Goal: Communication & Community: Connect with others

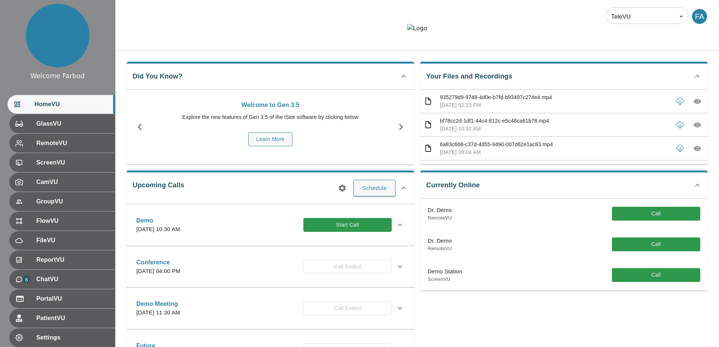
click at [363, 44] on div at bounding box center [417, 34] width 604 height 20
click at [419, 51] on div "TeleVU 1 ​ FA" at bounding box center [417, 25] width 604 height 51
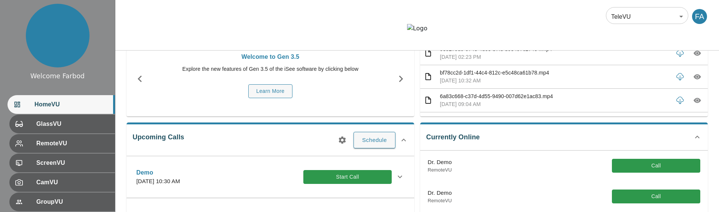
scroll to position [57, 0]
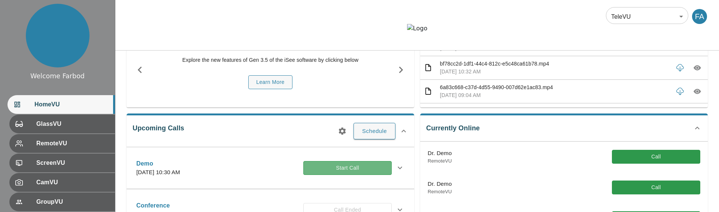
click at [356, 175] on button "Start Call" at bounding box center [347, 168] width 88 height 14
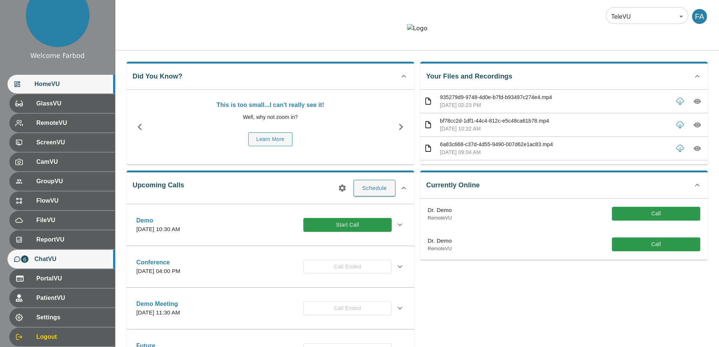
scroll to position [61, 0]
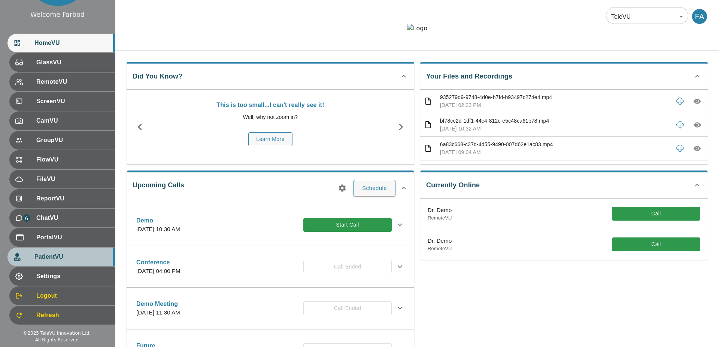
click at [62, 212] on div "PatientVU" at bounding box center [60, 257] width 107 height 19
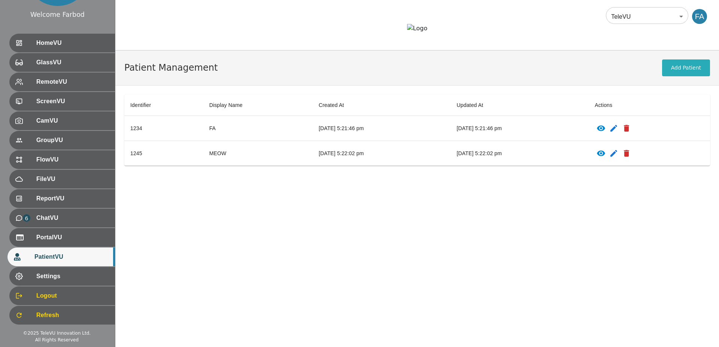
click at [605, 131] on icon "patients table" at bounding box center [601, 129] width 8 height 6
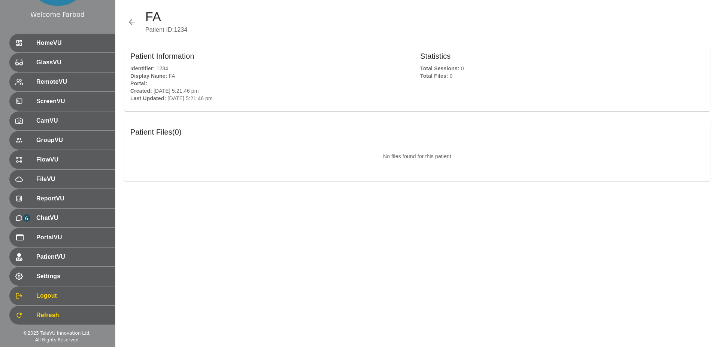
click at [131, 22] on icon "button" at bounding box center [131, 22] width 9 height 9
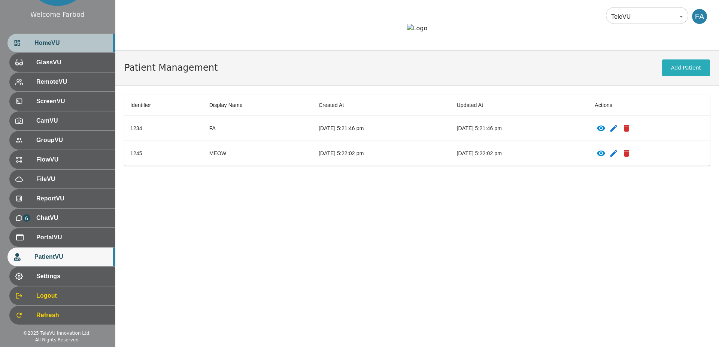
click at [62, 45] on span "HomeVU" at bounding box center [71, 43] width 75 height 9
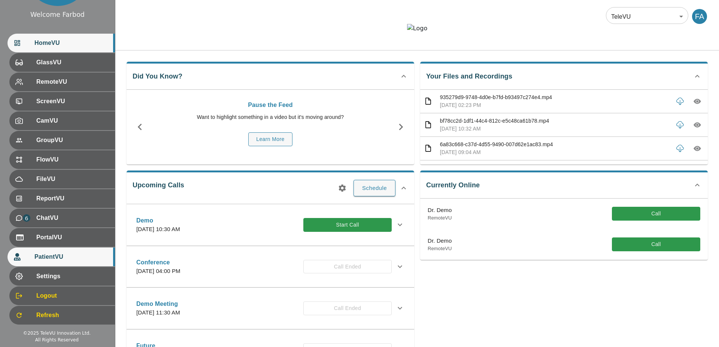
click at [61, 212] on span "PatientVU" at bounding box center [71, 257] width 75 height 9
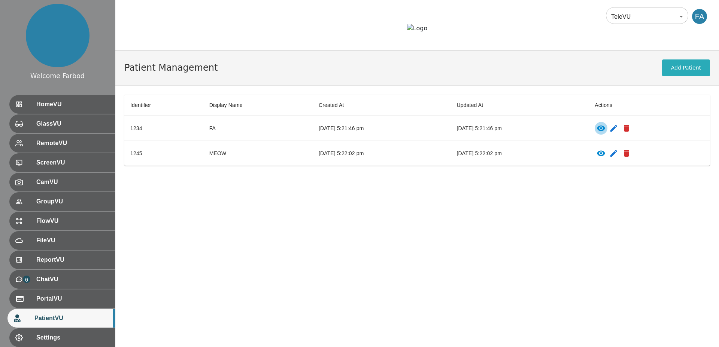
click at [605, 131] on icon "patients table" at bounding box center [601, 129] width 8 height 6
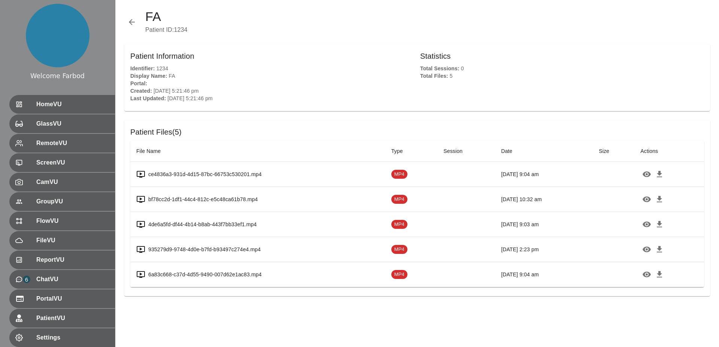
click at [385, 182] on td "MP4" at bounding box center [411, 174] width 52 height 25
click at [648, 175] on icon "button" at bounding box center [646, 175] width 8 height 6
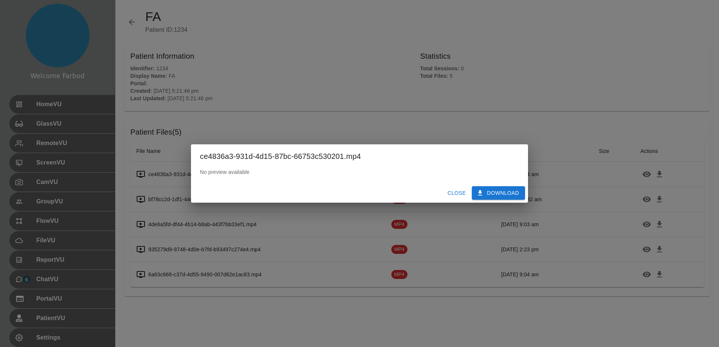
click at [670, 124] on div "ce4836a3-931d-4d15-87bc-66753c530201.mp4 No preview available Close Download" at bounding box center [359, 173] width 719 height 347
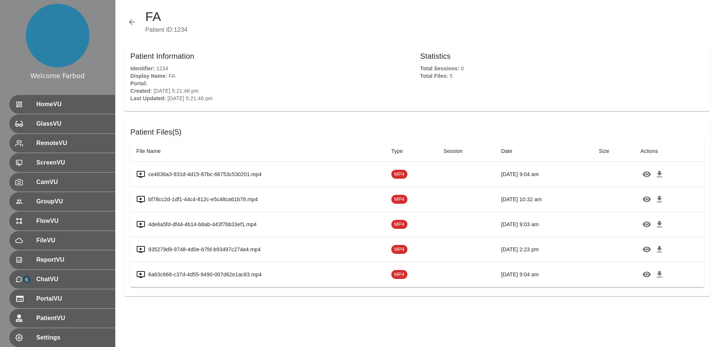
click at [651, 200] on icon "button" at bounding box center [646, 200] width 8 height 6
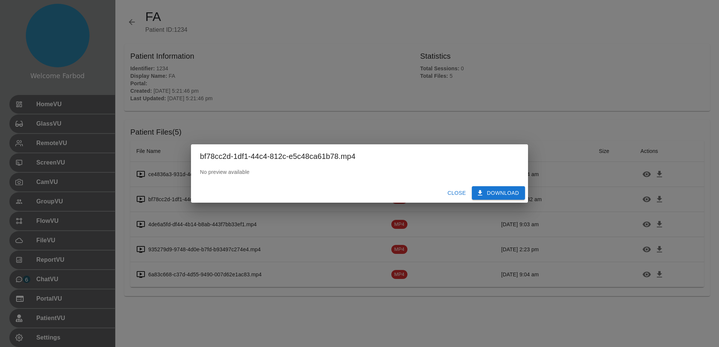
click at [603, 145] on div "bf78cc2d-1df1-44c4-812c-e5c48ca61b78.mp4 No preview available Close Download" at bounding box center [359, 173] width 719 height 347
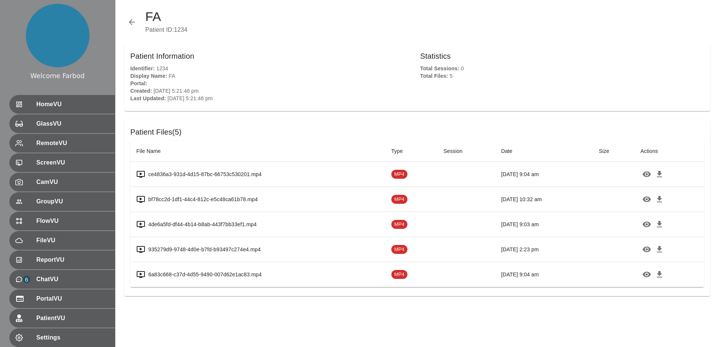
click at [662, 174] on icon "button" at bounding box center [659, 174] width 5 height 6
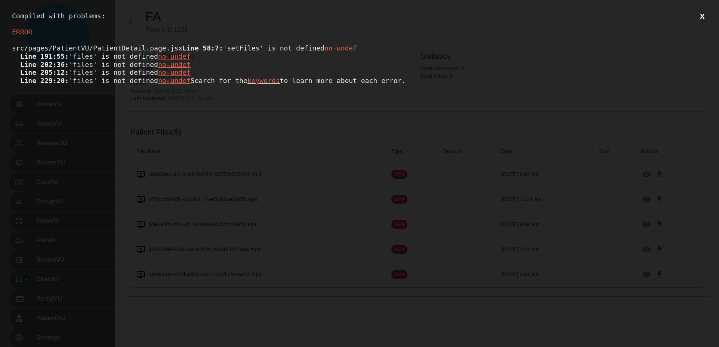
click at [97, 85] on div "src/pages/PatientVU/PatientDetail.page.jsx Line 58:7: 'setFiles' is not defined…" at bounding box center [359, 64] width 695 height 40
copy div "files"
click at [112, 58] on div "src/pages/PatientVU/PatientDetail.page.jsx Line 58:7: 'setFiles' is not defined…" at bounding box center [359, 64] width 695 height 40
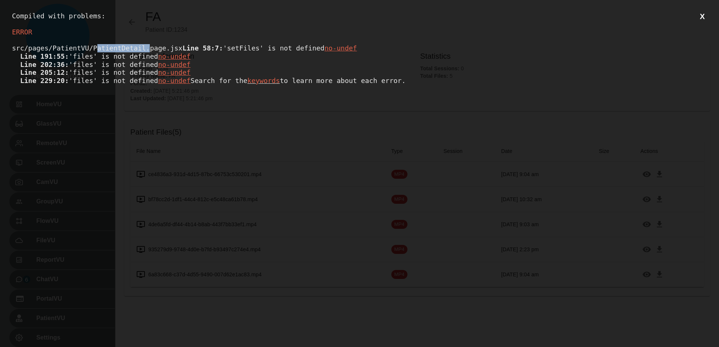
copy div "PatientDetail"
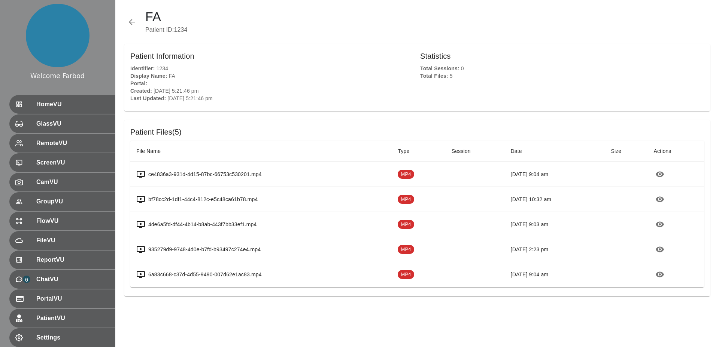
click at [659, 172] on icon "button" at bounding box center [660, 175] width 8 height 6
drag, startPoint x: 509, startPoint y: 167, endPoint x: 623, endPoint y: 164, distance: 113.8
click at [509, 167] on td "Oct 10th 2025, 9:04 am" at bounding box center [555, 174] width 100 height 25
click at [663, 174] on icon "button" at bounding box center [660, 175] width 8 height 6
click at [664, 200] on icon "button" at bounding box center [660, 200] width 8 height 6
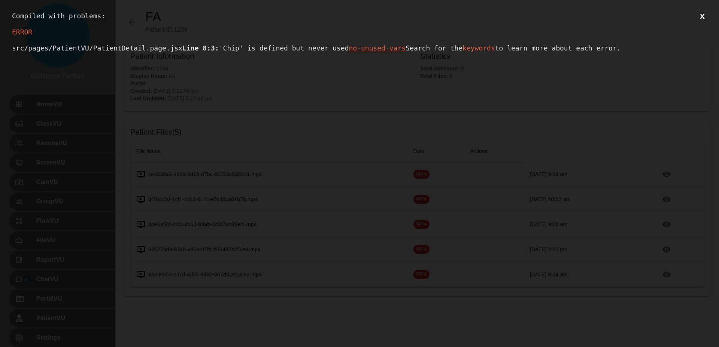
click at [77, 52] on div "src/pages/PatientVU/PatientDetail.page.jsx Line 8:3: 'Chip' is defined but neve…" at bounding box center [359, 48] width 695 height 8
click at [76, 52] on div "src/pages/PatientVU/PatientDetail.page.jsx Line 8:3: 'Chip' is defined but neve…" at bounding box center [359, 48] width 695 height 8
copy div "Chip"
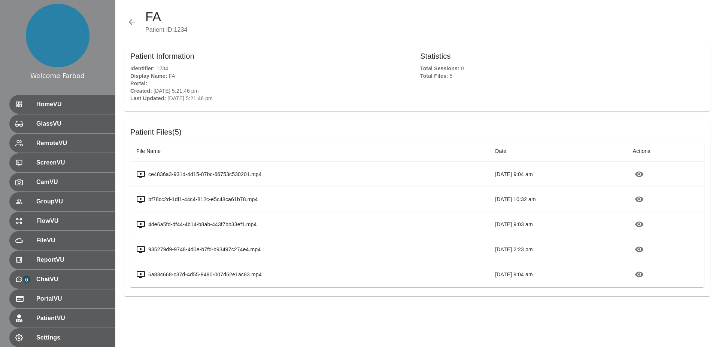
click at [286, 145] on th "File Name" at bounding box center [309, 151] width 359 height 21
click at [644, 175] on icon "button" at bounding box center [639, 174] width 9 height 9
click at [643, 200] on icon "button" at bounding box center [639, 200] width 8 height 6
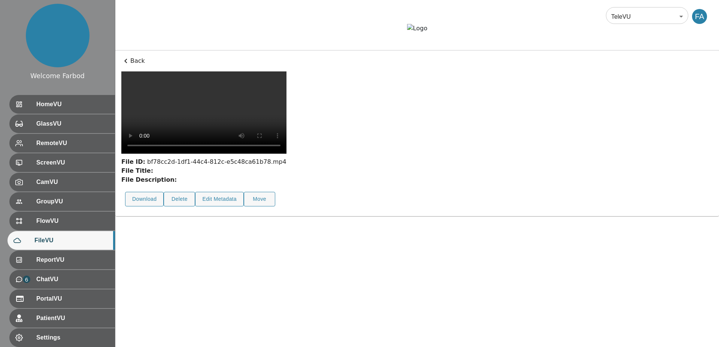
click at [222, 44] on div at bounding box center [417, 34] width 604 height 20
click at [222, 207] on button "Edit Metadata" at bounding box center [219, 199] width 49 height 15
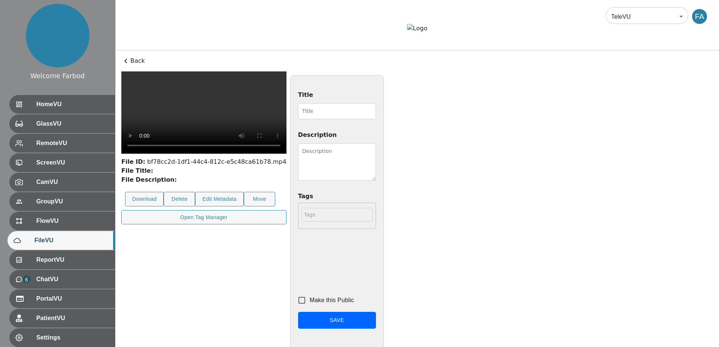
click at [376, 119] on input "Title" at bounding box center [337, 111] width 78 height 16
type input "Demo"
click at [376, 181] on textarea "Description" at bounding box center [337, 161] width 78 height 37
type textarea "Hi there"
click at [376, 329] on button "Save" at bounding box center [337, 320] width 78 height 17
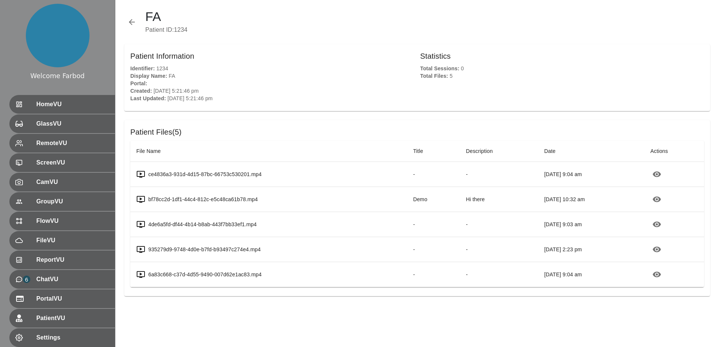
click at [453, 107] on div "Patient Information Identifier : 1234 Display Name : FA Portal : Created : [DAT…" at bounding box center [417, 77] width 586 height 67
click at [661, 175] on icon "button" at bounding box center [657, 175] width 8 height 6
click at [653, 199] on button "button" at bounding box center [656, 199] width 13 height 13
click at [44, 121] on span "GlassVU" at bounding box center [71, 123] width 75 height 9
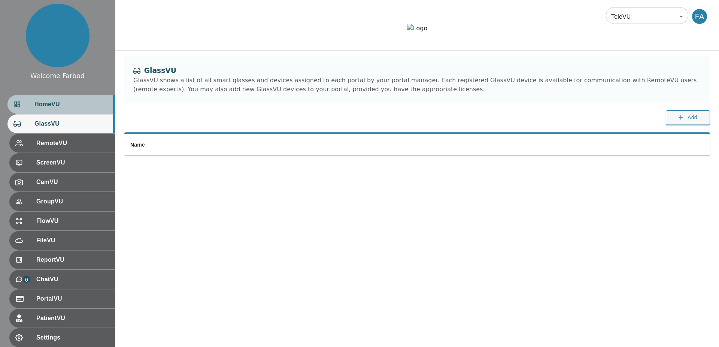
click at [48, 108] on span "HomeVU" at bounding box center [71, 104] width 75 height 9
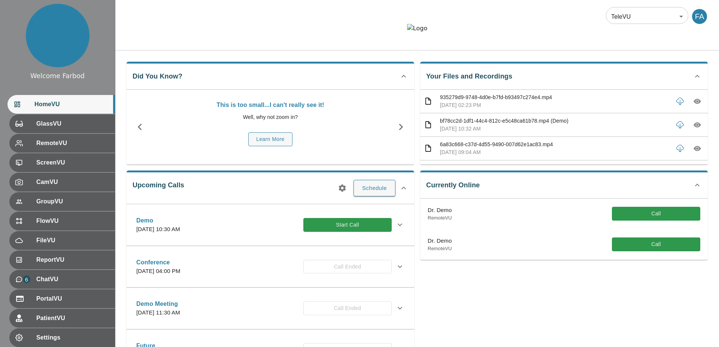
click at [359, 212] on button "Start Call" at bounding box center [347, 225] width 88 height 14
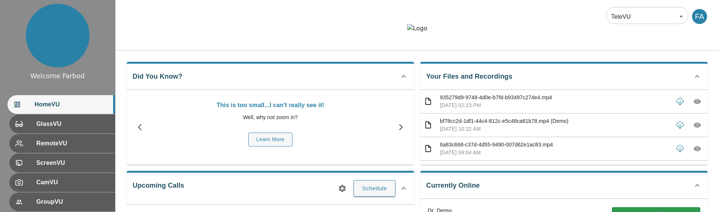
scroll to position [134, 0]
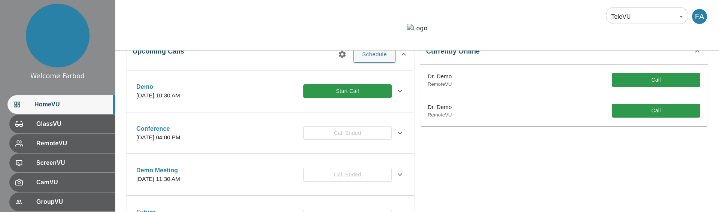
click at [334, 98] on button "Start Call" at bounding box center [347, 91] width 88 height 14
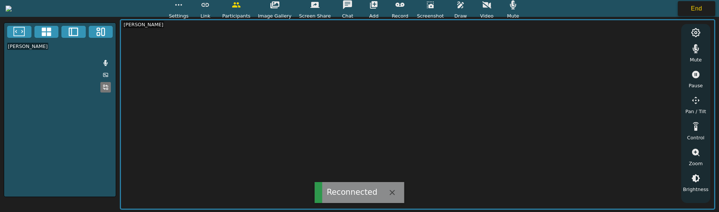
click at [698, 7] on button "End" at bounding box center [696, 8] width 37 height 15
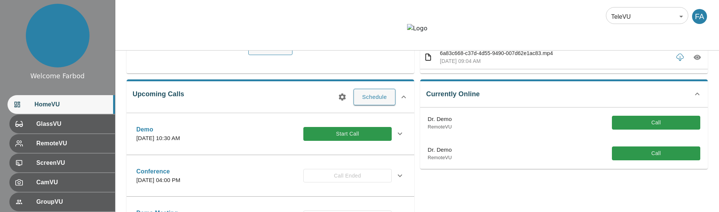
scroll to position [4, 0]
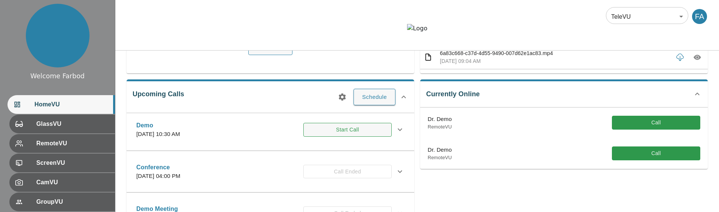
click at [319, 137] on button "Start Call" at bounding box center [347, 130] width 88 height 14
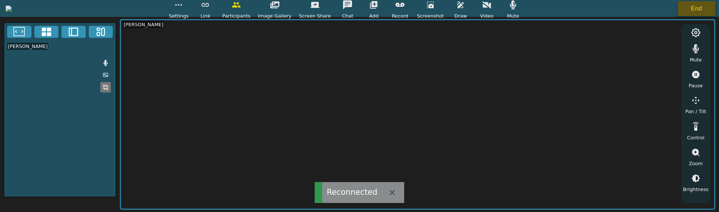
click at [686, 12] on button "End" at bounding box center [696, 8] width 37 height 15
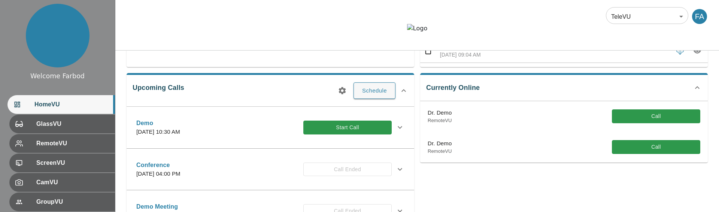
scroll to position [100, 0]
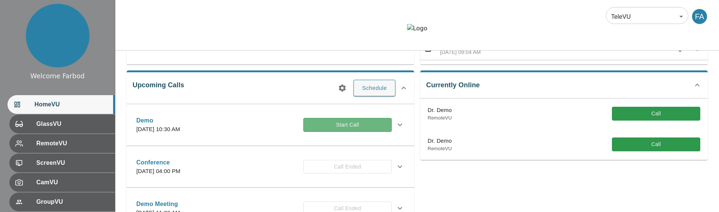
click at [355, 132] on button "Start Call" at bounding box center [347, 125] width 88 height 14
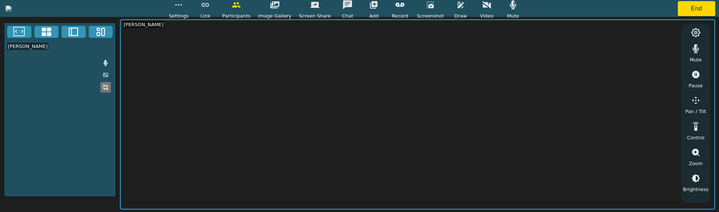
click at [491, 7] on icon "button" at bounding box center [486, 4] width 9 height 9
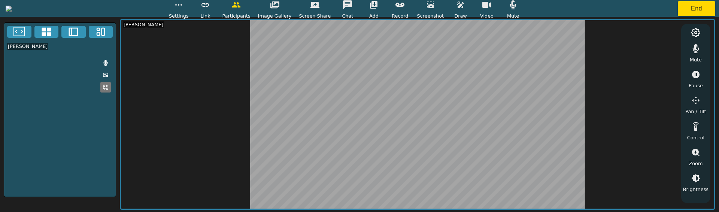
click at [491, 8] on icon "button" at bounding box center [486, 4] width 9 height 9
click at [700, 9] on button "End" at bounding box center [696, 8] width 37 height 15
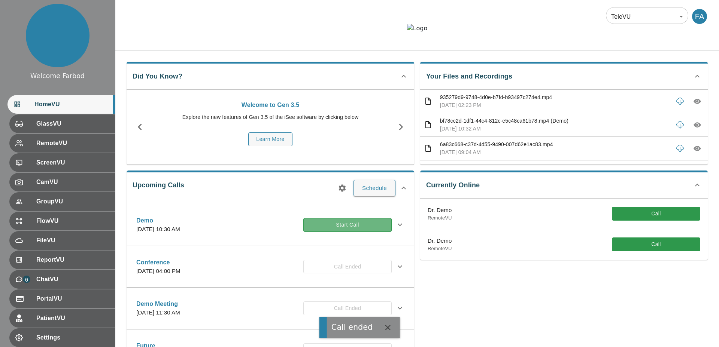
click at [341, 212] on button "Start Call" at bounding box center [347, 225] width 88 height 14
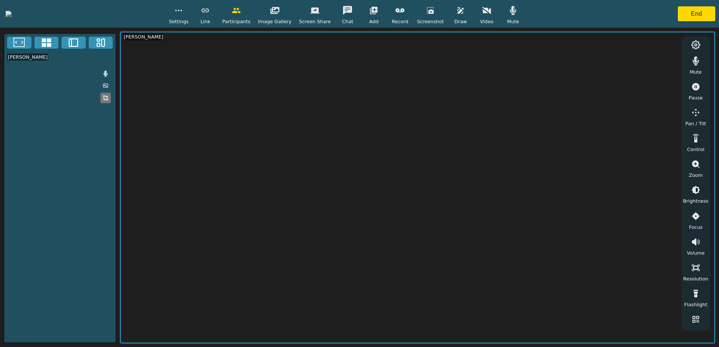
click at [491, 13] on icon "button" at bounding box center [486, 10] width 9 height 9
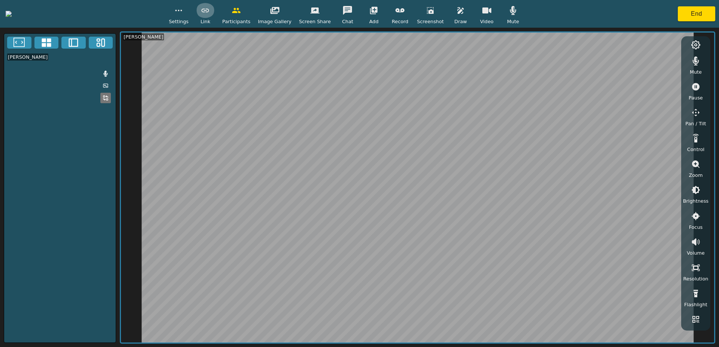
click at [210, 12] on icon "button" at bounding box center [205, 10] width 9 height 9
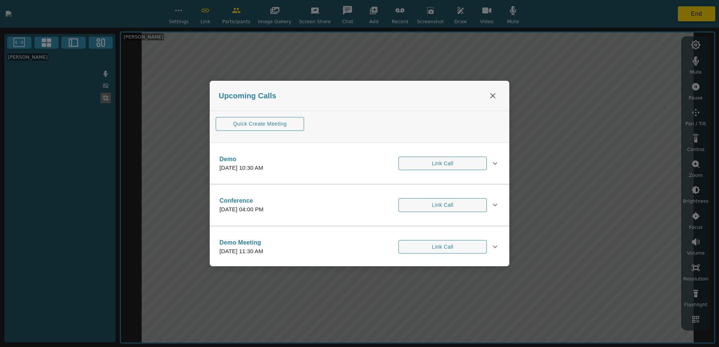
click at [267, 13] on div at bounding box center [359, 173] width 719 height 347
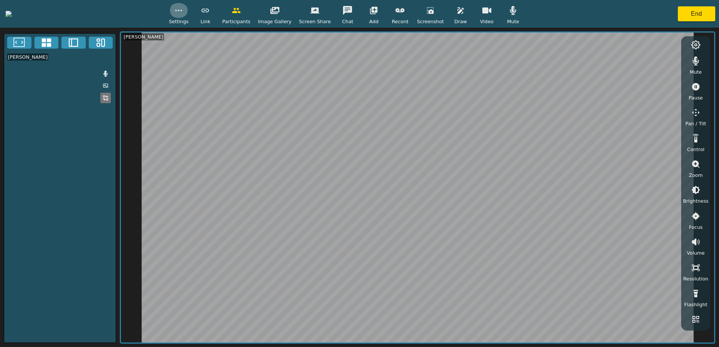
click at [188, 15] on button "button" at bounding box center [178, 10] width 19 height 15
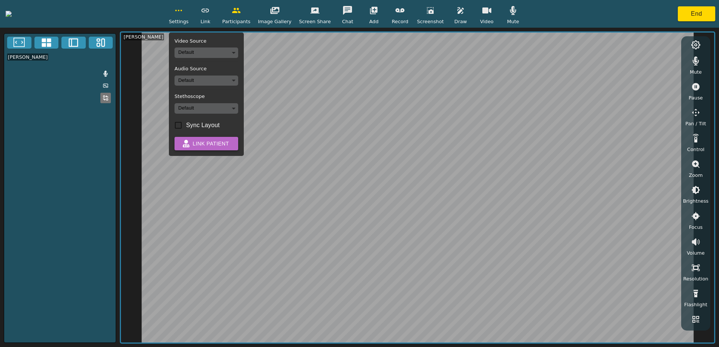
click at [238, 148] on button "Link Patient" at bounding box center [206, 144] width 64 height 14
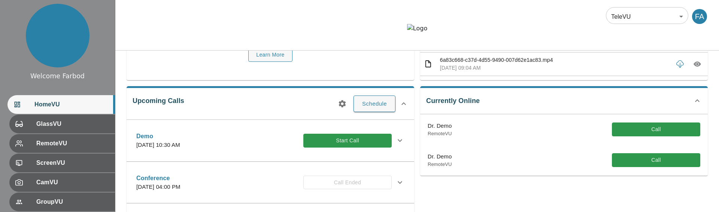
scroll to position [87, 0]
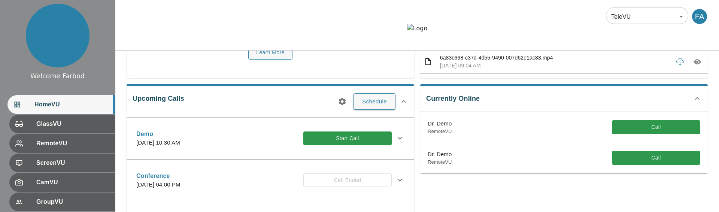
click at [325, 145] on button "Start Call" at bounding box center [347, 138] width 88 height 14
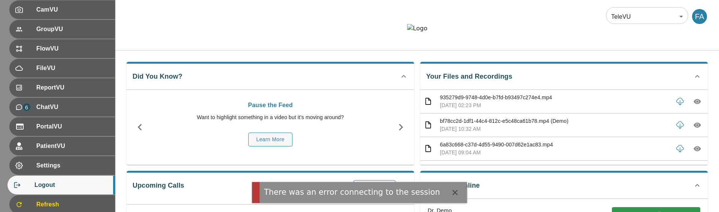
scroll to position [179, 0]
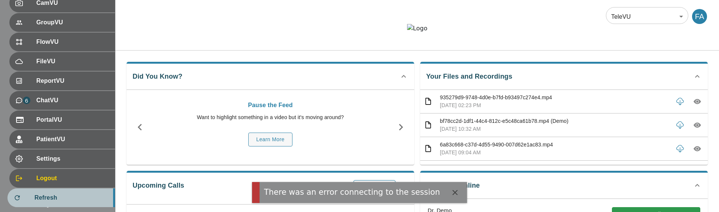
click at [52, 193] on span "Refresh" at bounding box center [71, 197] width 75 height 9
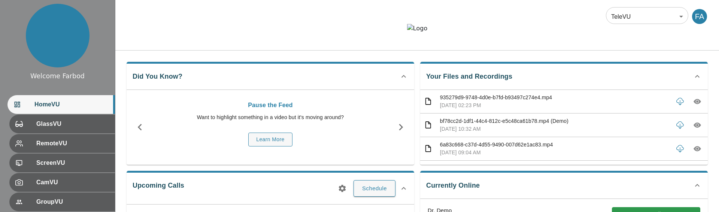
scroll to position [134, 0]
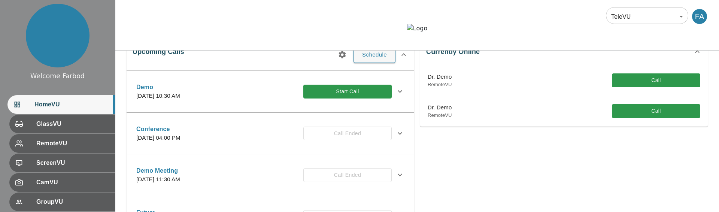
click at [266, 80] on div "Upcoming Calls Schedule Demo [DATE] 10:30 AM Start Call Description Invitees Gl…" at bounding box center [271, 131] width 288 height 189
click at [318, 98] on button "Start Call" at bounding box center [347, 92] width 88 height 14
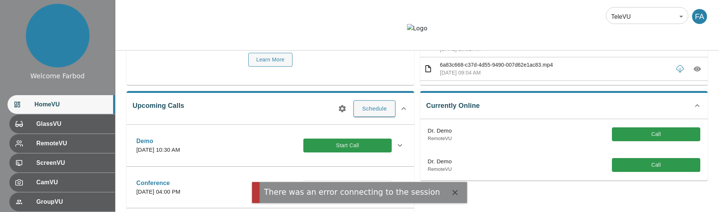
scroll to position [116, 0]
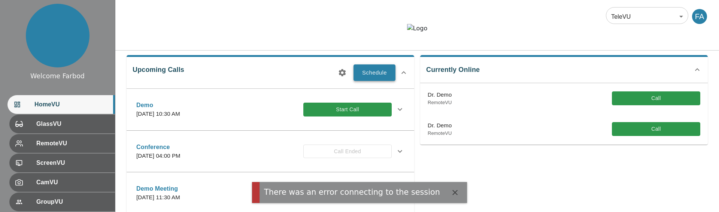
click at [377, 81] on button "Schedule" at bounding box center [374, 72] width 42 height 16
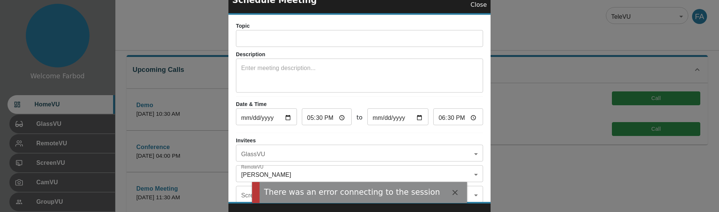
click at [247, 43] on input "text" at bounding box center [359, 39] width 247 height 15
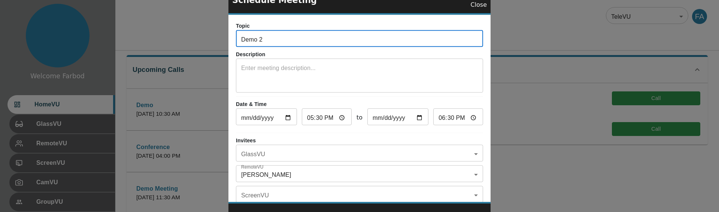
scroll to position [38, 0]
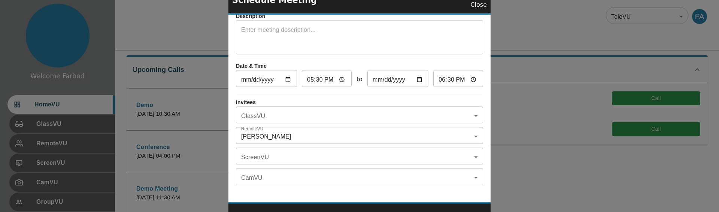
type input "Demo 2"
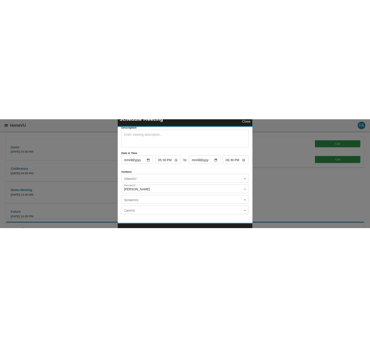
scroll to position [0, 0]
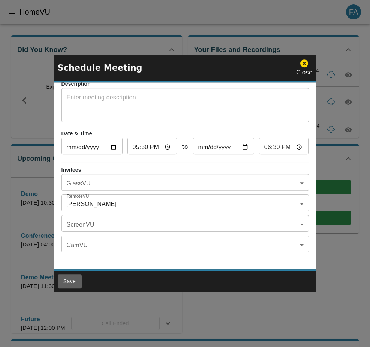
click at [73, 212] on button "Save" at bounding box center [70, 282] width 24 height 14
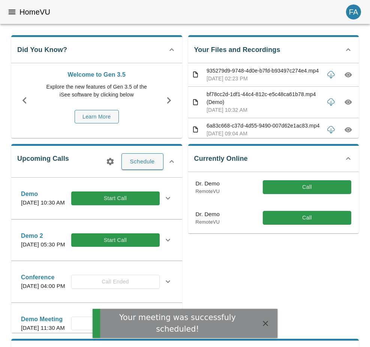
click at [112, 212] on button "Start Call" at bounding box center [115, 241] width 88 height 14
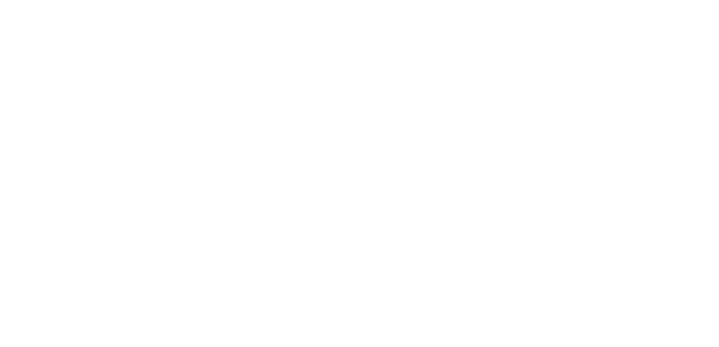
click at [103, 0] on html at bounding box center [359, 0] width 719 height 0
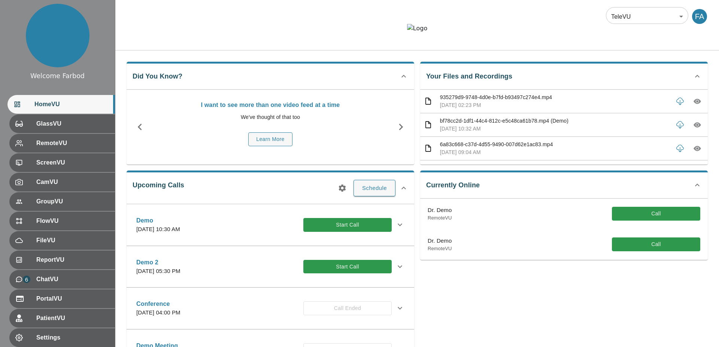
scroll to position [17, 0]
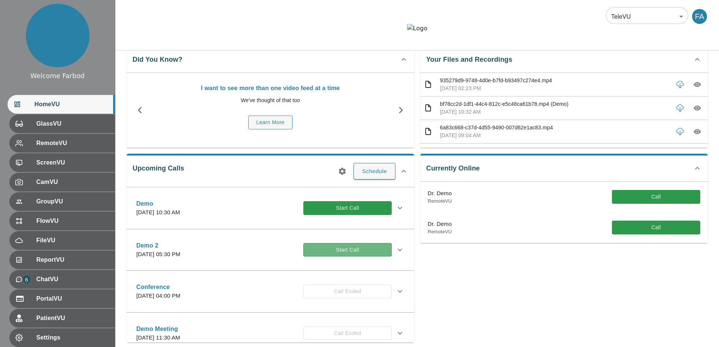
click at [337, 257] on button "Start Call" at bounding box center [347, 250] width 88 height 14
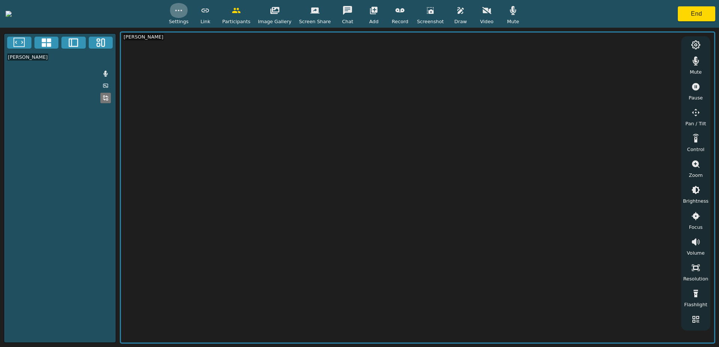
click at [188, 15] on button "button" at bounding box center [178, 10] width 19 height 15
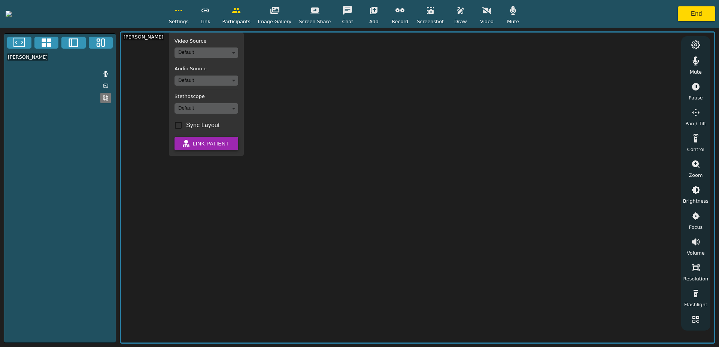
click at [238, 145] on button "Link Patient" at bounding box center [206, 144] width 64 height 14
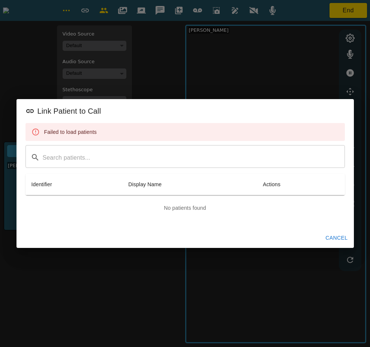
click at [335, 235] on button "Cancel" at bounding box center [336, 238] width 28 height 14
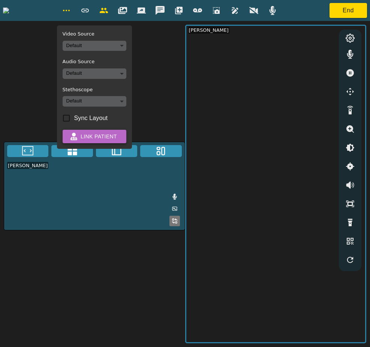
click at [126, 136] on button "Link Patient" at bounding box center [95, 137] width 64 height 14
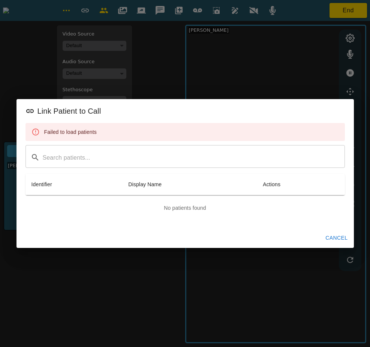
drag, startPoint x: 342, startPoint y: 238, endPoint x: 338, endPoint y: 234, distance: 5.6
click at [341, 238] on button "Cancel" at bounding box center [336, 238] width 28 height 14
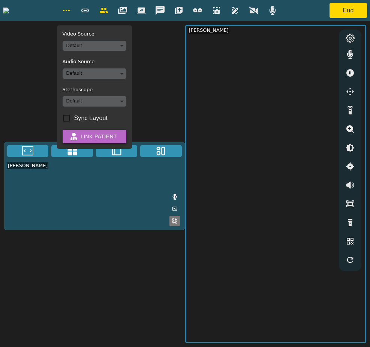
click at [126, 135] on button "Link Patient" at bounding box center [95, 137] width 64 height 14
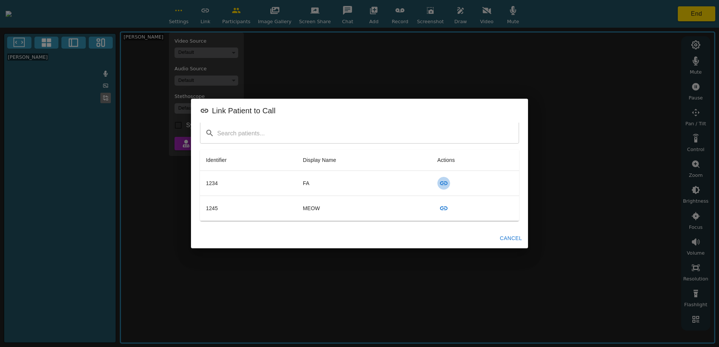
click at [443, 183] on icon "button" at bounding box center [443, 184] width 7 height 4
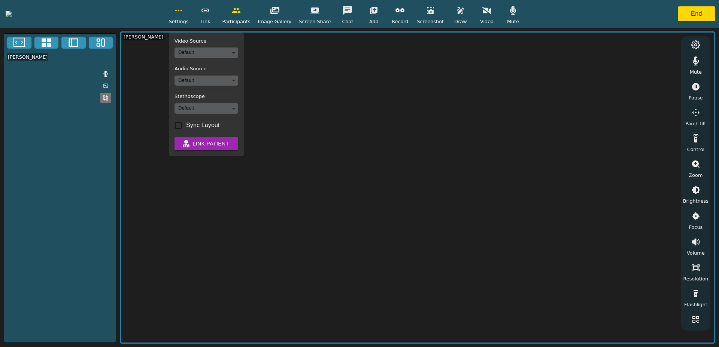
click at [188, 16] on button "button" at bounding box center [178, 10] width 19 height 15
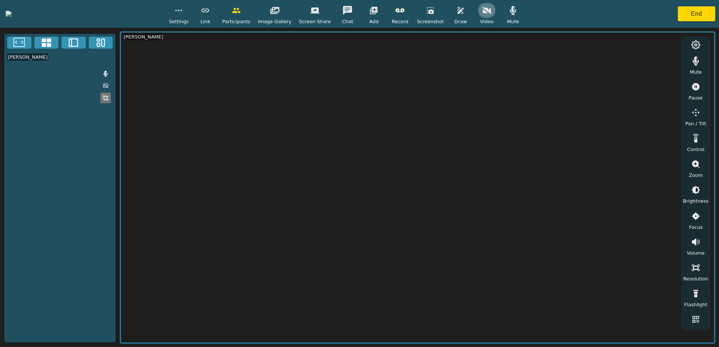
click at [491, 14] on icon "button" at bounding box center [486, 10] width 9 height 9
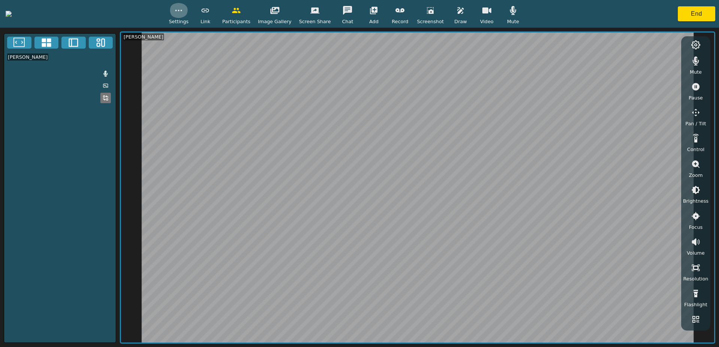
click at [188, 15] on button "button" at bounding box center [178, 10] width 19 height 15
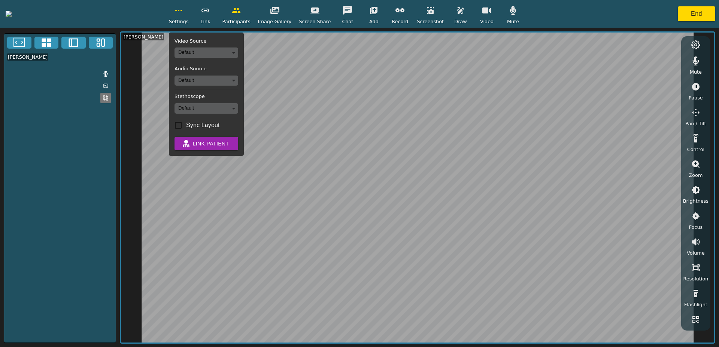
click at [189, 16] on div "Settings" at bounding box center [179, 14] width 20 height 22
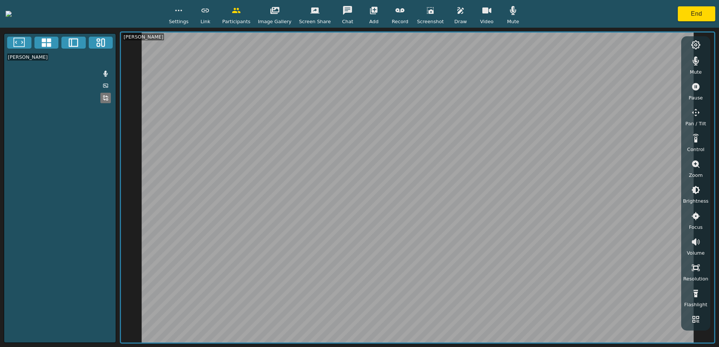
click at [189, 16] on div "Settings" at bounding box center [179, 14] width 20 height 22
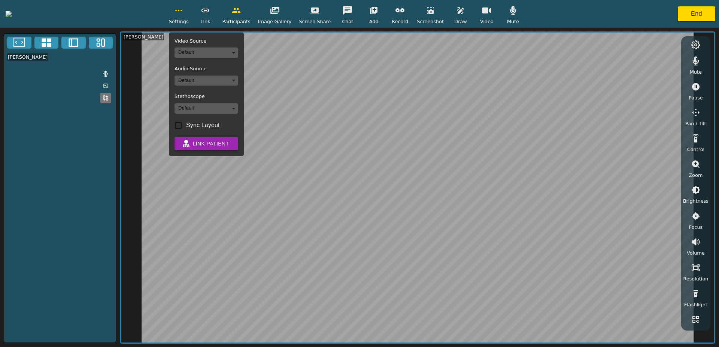
click at [256, 51] on body "Settings Video Source Default Audio Source Default Stethoscope Default Sync Lay…" at bounding box center [359, 173] width 719 height 347
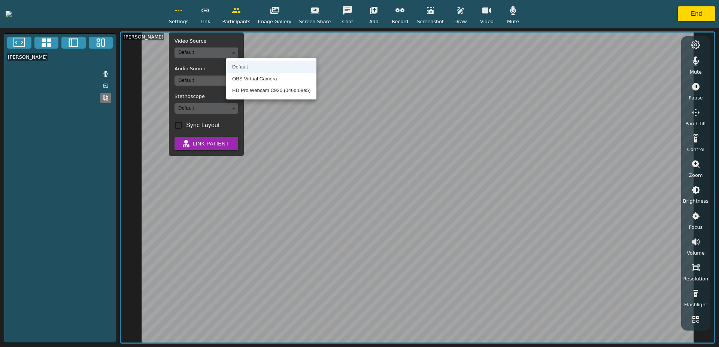
click at [253, 89] on li "HD Pro Webcam C920 (046d:08e5)" at bounding box center [271, 91] width 90 height 12
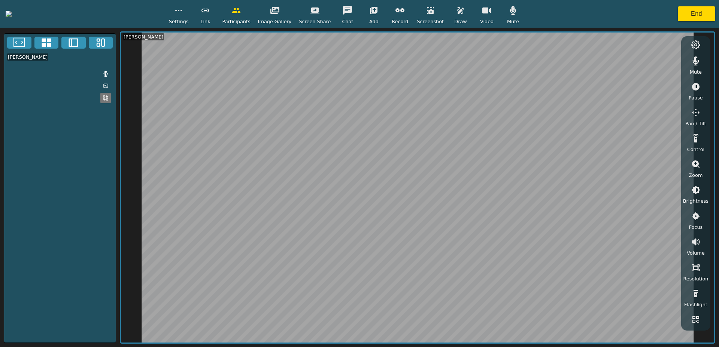
click at [440, 17] on button "button" at bounding box center [430, 10] width 19 height 15
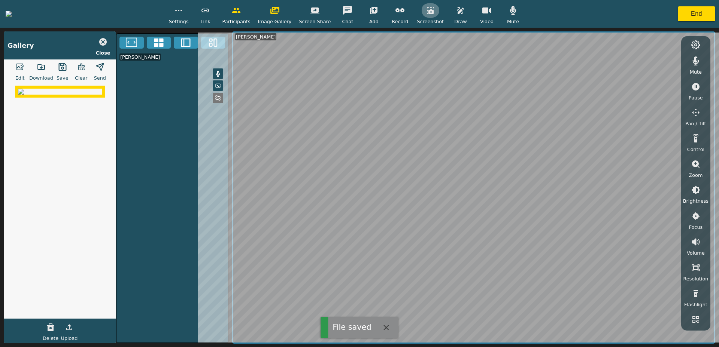
click at [444, 18] on div "Screenshot" at bounding box center [430, 14] width 27 height 22
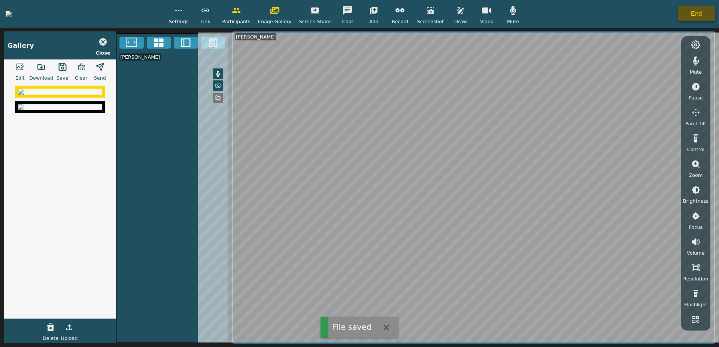
click at [704, 16] on button "End" at bounding box center [696, 13] width 37 height 15
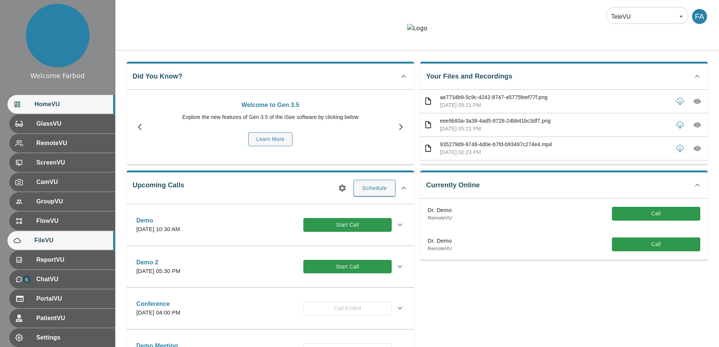
click at [54, 244] on span "FileVU" at bounding box center [71, 240] width 75 height 9
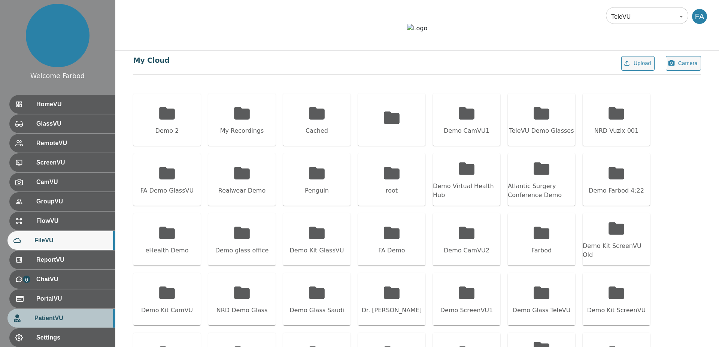
click at [58, 315] on span "PatientVU" at bounding box center [71, 318] width 75 height 9
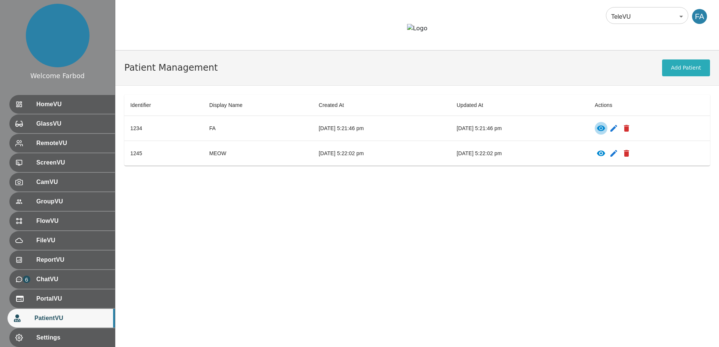
click at [605, 133] on icon "patients table" at bounding box center [600, 128] width 9 height 9
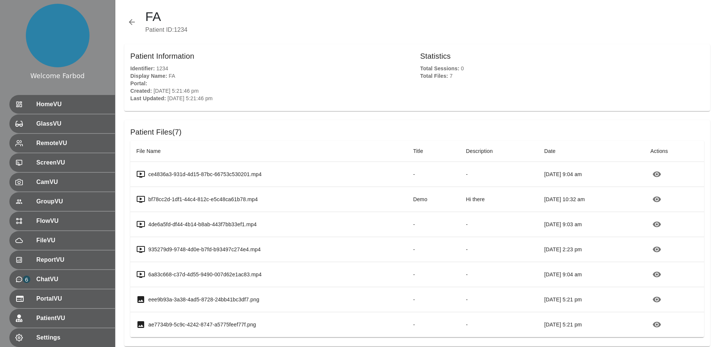
scroll to position [8, 0]
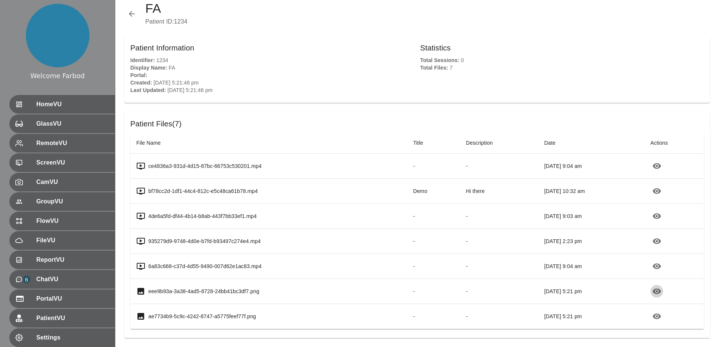
click at [661, 295] on icon "button" at bounding box center [656, 291] width 9 height 9
click at [661, 319] on icon "button" at bounding box center [656, 316] width 9 height 9
click at [50, 111] on div "HomeVU" at bounding box center [60, 104] width 107 height 19
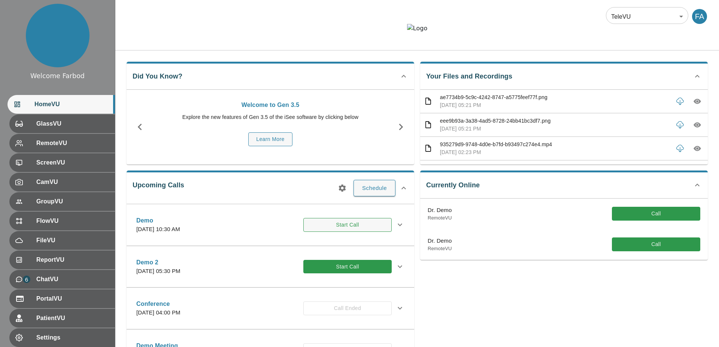
click at [343, 232] on button "Start Call" at bounding box center [347, 225] width 88 height 14
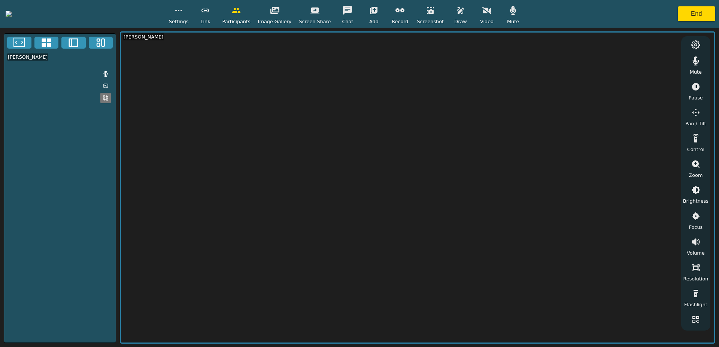
click at [183, 14] on icon "button" at bounding box center [178, 10] width 9 height 9
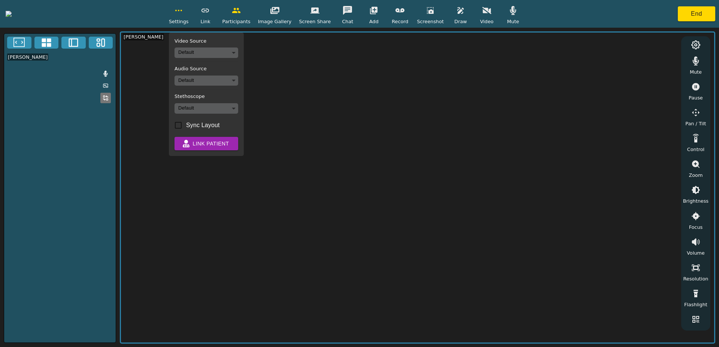
click at [183, 13] on icon "button" at bounding box center [178, 10] width 9 height 9
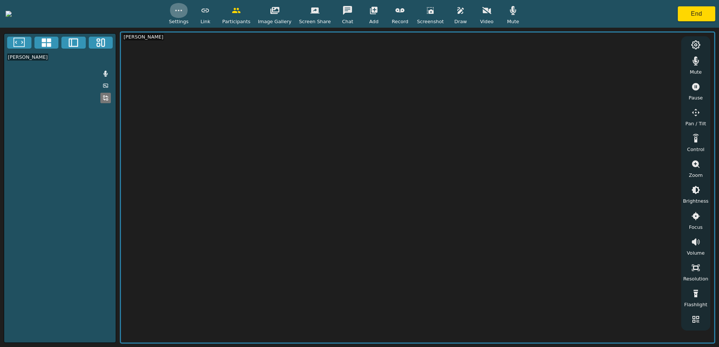
click at [183, 13] on icon "button" at bounding box center [178, 10] width 9 height 9
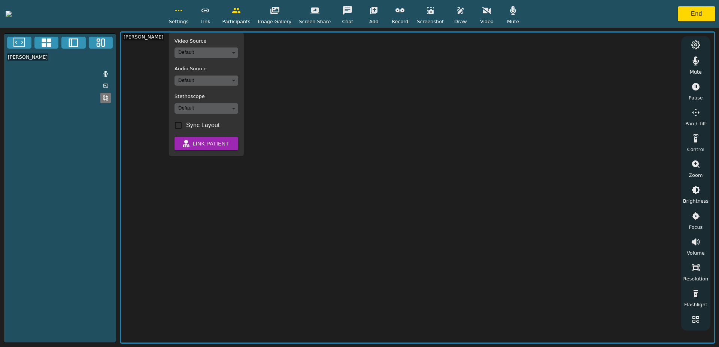
click at [183, 13] on icon "button" at bounding box center [178, 10] width 9 height 9
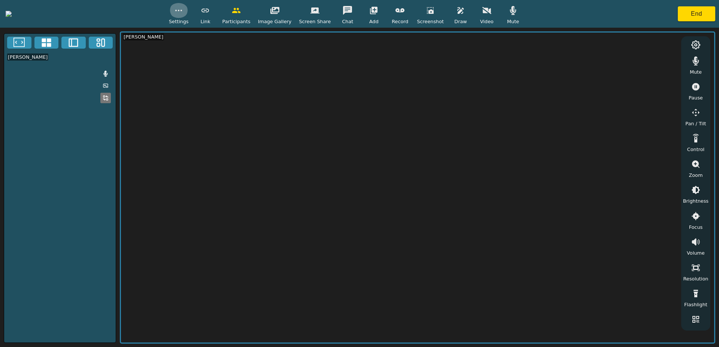
click at [183, 13] on icon "button" at bounding box center [178, 10] width 9 height 9
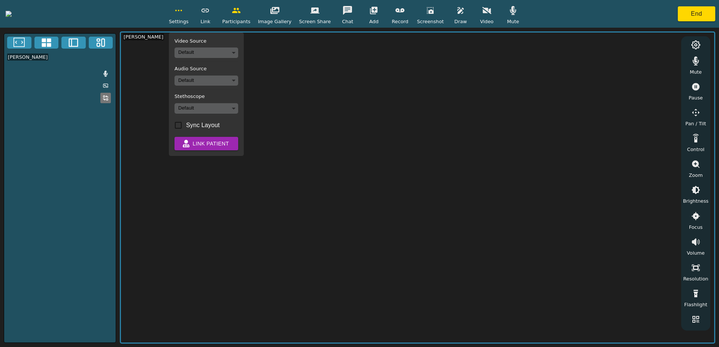
click at [183, 13] on icon "button" at bounding box center [178, 10] width 9 height 9
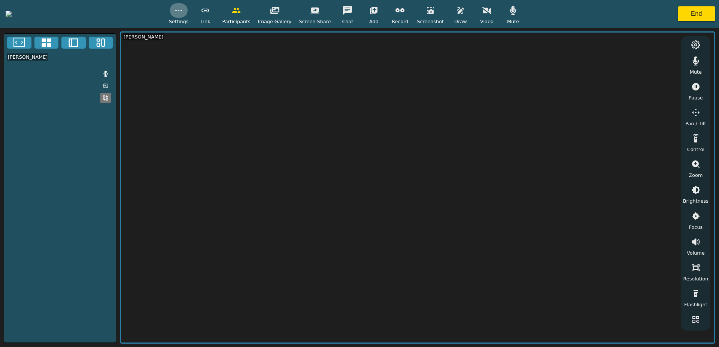
click at [183, 13] on icon "button" at bounding box center [178, 10] width 9 height 9
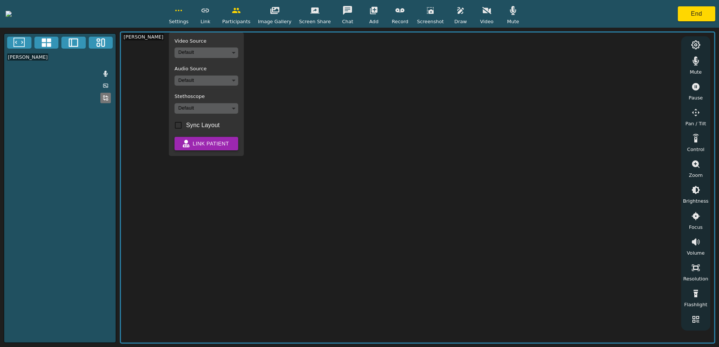
click at [238, 146] on button "Link Patient" at bounding box center [206, 144] width 64 height 14
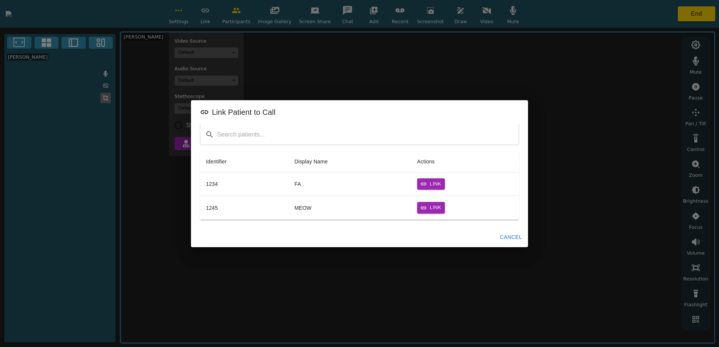
click at [509, 239] on button "Cancel" at bounding box center [511, 238] width 28 height 14
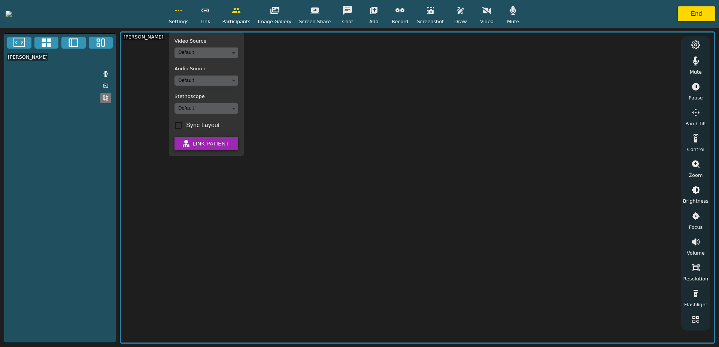
click at [238, 145] on button "Link Patient" at bounding box center [206, 144] width 64 height 14
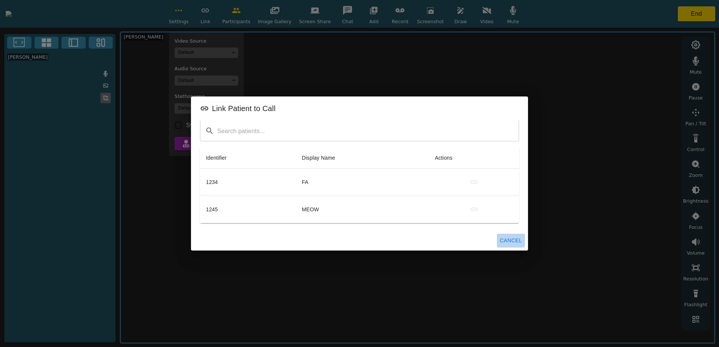
click at [508, 238] on button "Cancel" at bounding box center [511, 241] width 28 height 14
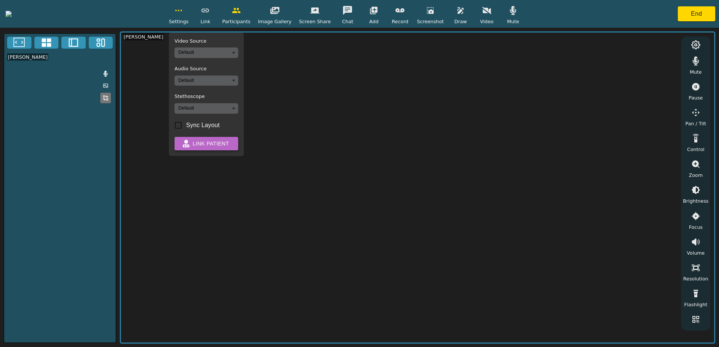
click at [238, 143] on button "Link Patient" at bounding box center [206, 144] width 64 height 14
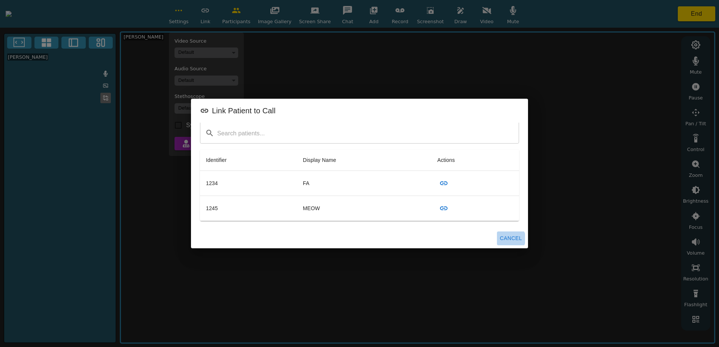
click at [511, 239] on button "Cancel" at bounding box center [511, 239] width 28 height 14
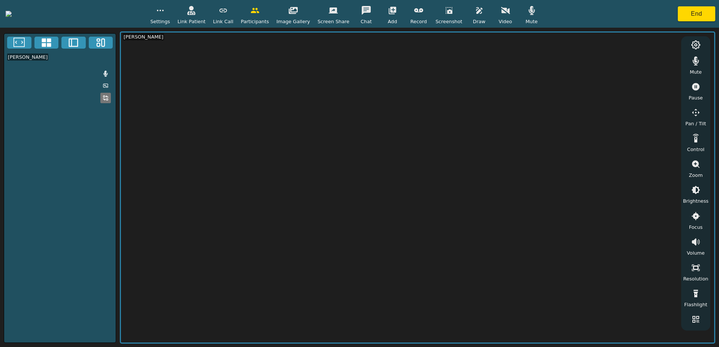
click at [201, 16] on button "button" at bounding box center [191, 10] width 19 height 15
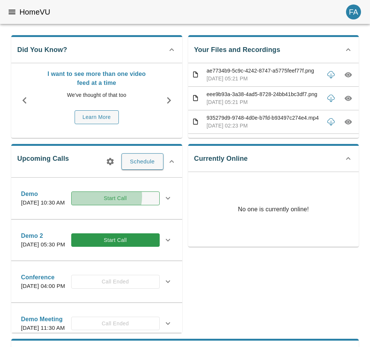
click at [116, 201] on button "Start Call" at bounding box center [115, 199] width 88 height 14
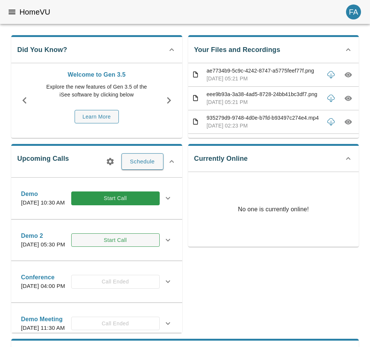
click at [115, 247] on button "Start Call" at bounding box center [115, 241] width 88 height 14
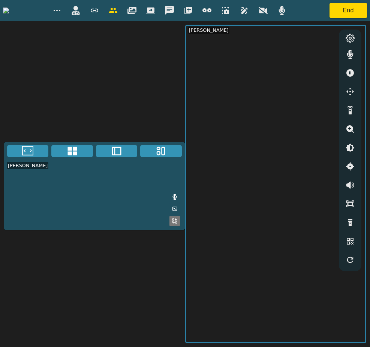
click at [80, 12] on icon "button" at bounding box center [75, 10] width 9 height 9
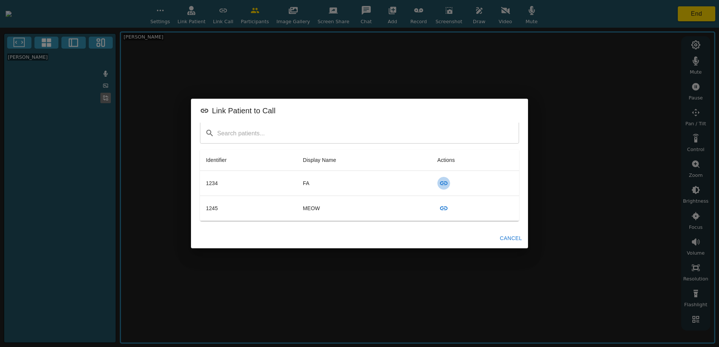
click at [369, 186] on icon "button" at bounding box center [443, 183] width 9 height 9
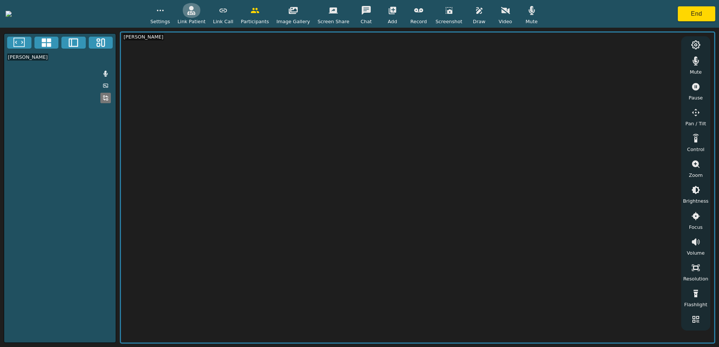
click at [195, 11] on icon "button" at bounding box center [192, 10] width 8 height 9
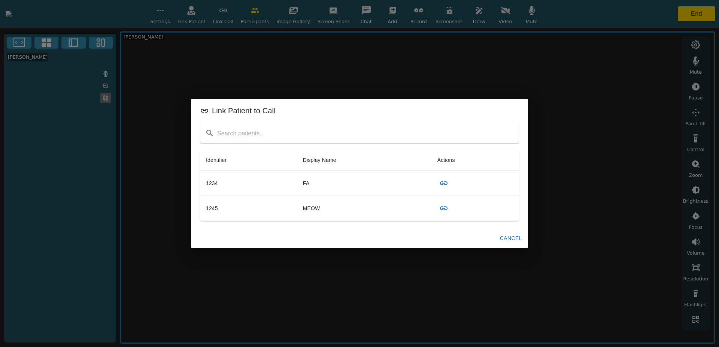
click at [254, 11] on div "Link Patient to Call ​ Identifier Display Name Actions 1234 FA 1245 MEOW Cancel" at bounding box center [359, 173] width 719 height 347
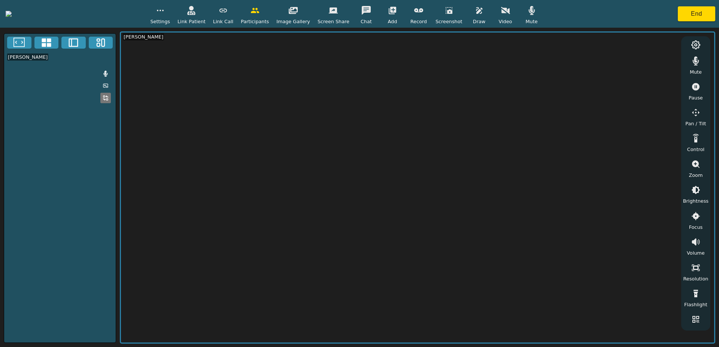
click at [206, 18] on span "Link Patient" at bounding box center [191, 21] width 28 height 7
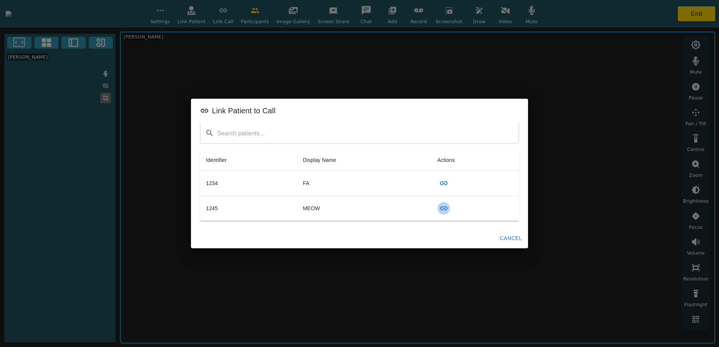
click at [369, 208] on icon "button" at bounding box center [443, 208] width 9 height 9
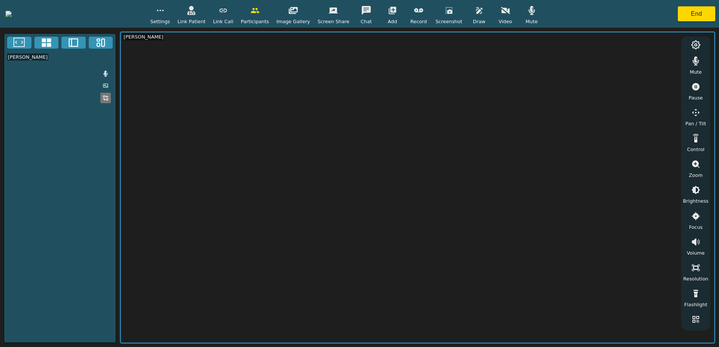
click at [201, 17] on button "button" at bounding box center [191, 10] width 19 height 15
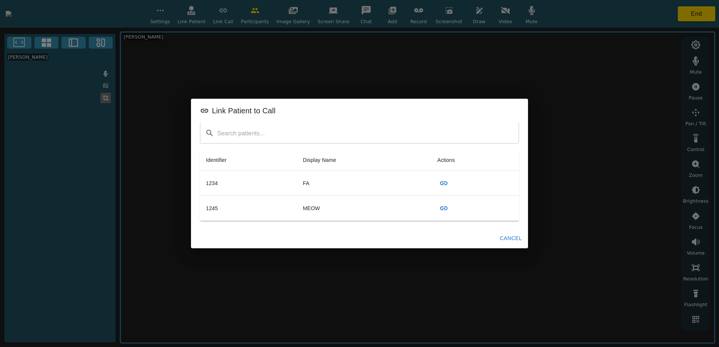
click at [369, 185] on icon "button" at bounding box center [443, 183] width 9 height 9
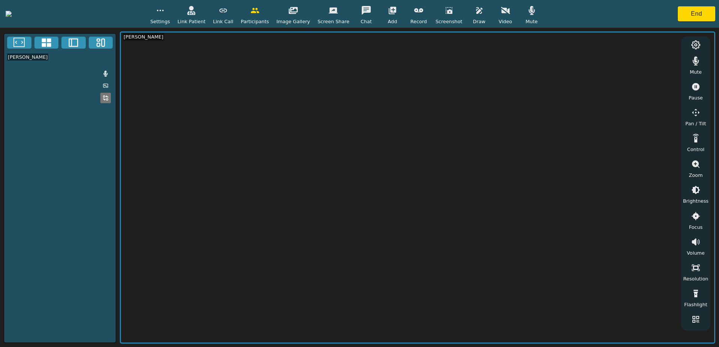
click at [196, 12] on icon "button" at bounding box center [191, 10] width 9 height 9
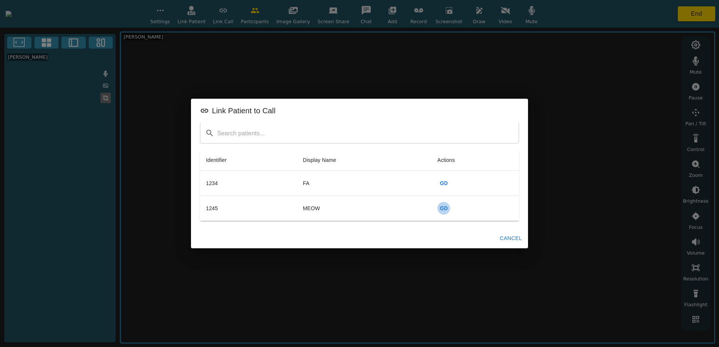
click at [369, 209] on icon "button" at bounding box center [443, 209] width 7 height 4
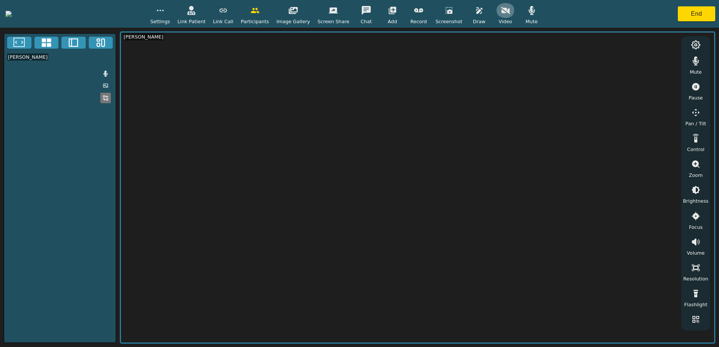
click at [369, 6] on icon "button" at bounding box center [505, 10] width 9 height 9
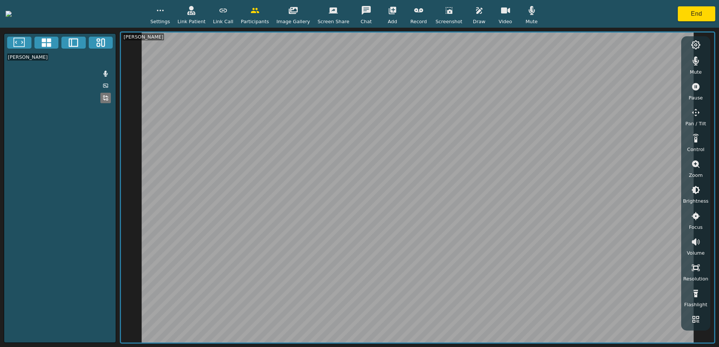
click at [369, 17] on button "button" at bounding box center [449, 10] width 19 height 15
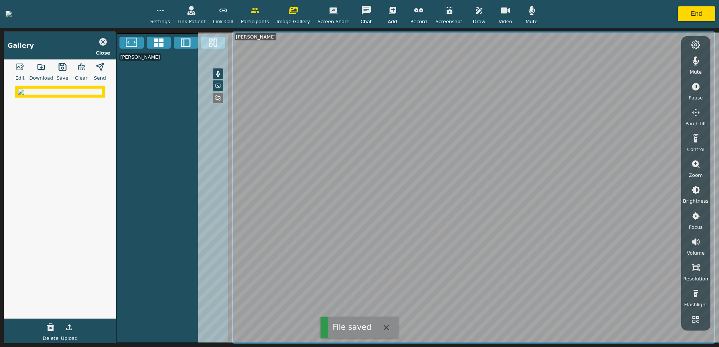
click at [64, 70] on icon "button" at bounding box center [62, 67] width 8 height 8
click at [369, 18] on button "End" at bounding box center [696, 13] width 37 height 15
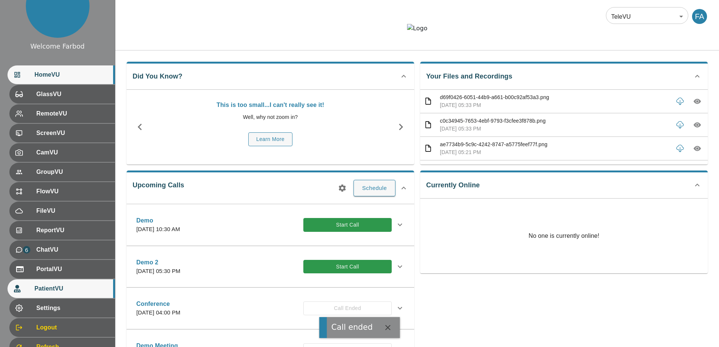
scroll to position [30, 0]
click at [53, 290] on span "PatientVU" at bounding box center [71, 288] width 75 height 9
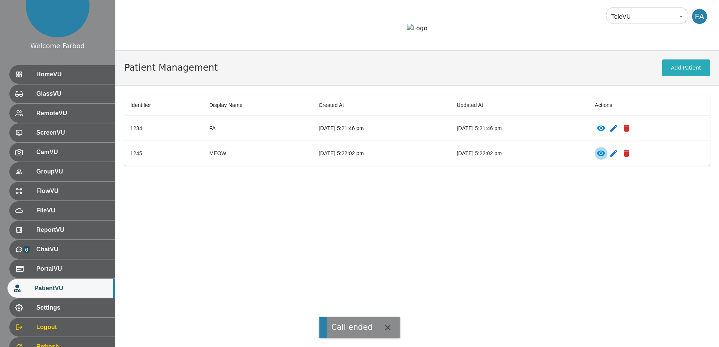
click at [369, 156] on icon "patients table" at bounding box center [601, 154] width 8 height 6
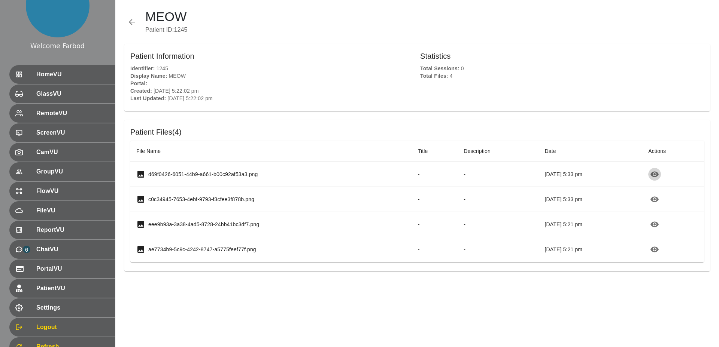
click at [369, 173] on icon "button" at bounding box center [654, 175] width 8 height 6
click at [369, 252] on icon "button" at bounding box center [654, 250] width 8 height 6
click at [369, 225] on icon "button" at bounding box center [654, 224] width 9 height 9
click at [129, 16] on div "MEOW Patient ID : 1245" at bounding box center [417, 22] width 586 height 26
click at [133, 23] on icon "button" at bounding box center [131, 22] width 9 height 9
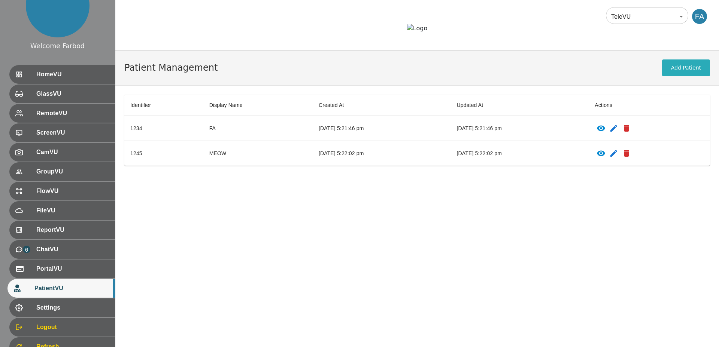
click at [369, 131] on icon "patients table" at bounding box center [601, 129] width 8 height 6
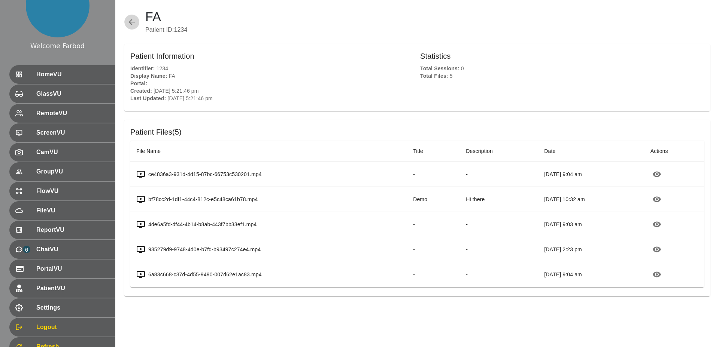
click at [133, 21] on icon "button" at bounding box center [131, 22] width 9 height 9
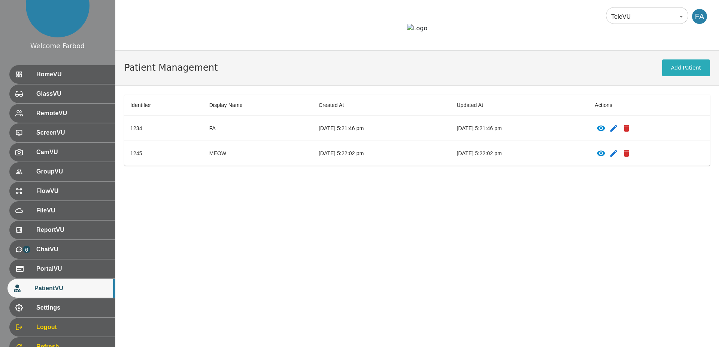
click at [369, 175] on div "Identifier Display Name Created At Updated At Actions 1234 FA October 9th 2025,…" at bounding box center [417, 130] width 604 height 89
click at [369, 158] on icon "patients table" at bounding box center [600, 153] width 9 height 9
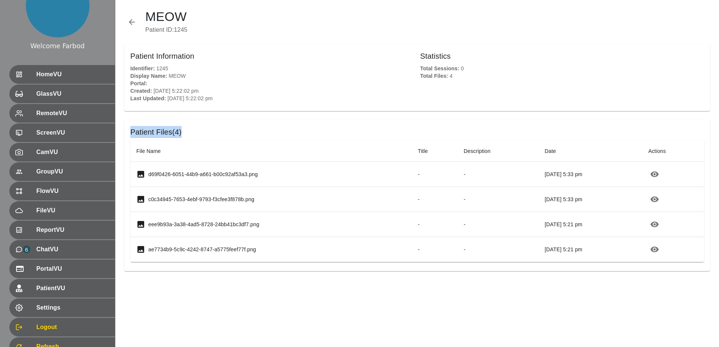
drag, startPoint x: 155, startPoint y: 133, endPoint x: 131, endPoint y: 132, distance: 24.7
click at [131, 132] on h6 "Patient Files ( 4 )" at bounding box center [417, 132] width 574 height 12
copy h6 "Patient Files ( 4 )"
click at [369, 153] on th "Title" at bounding box center [435, 151] width 46 height 21
click at [369, 150] on th "Description" at bounding box center [497, 151] width 81 height 21
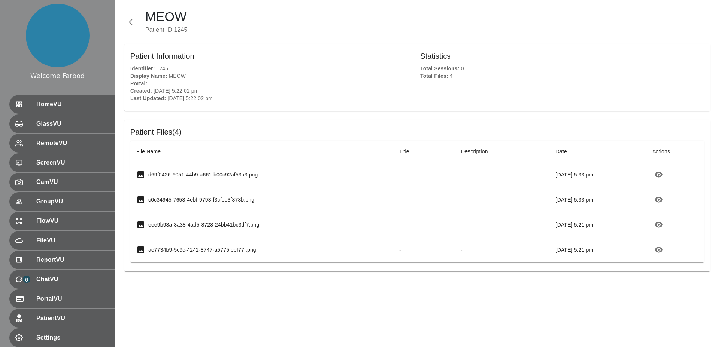
click at [168, 134] on h6 "Patient Files ( 4 )" at bounding box center [417, 132] width 574 height 12
click at [157, 151] on span "File Name" at bounding box center [153, 151] width 34 height 9
click at [158, 151] on span "File Name" at bounding box center [153, 151] width 34 height 9
click at [399, 151] on span "Title" at bounding box center [409, 151] width 20 height 9
click at [556, 152] on span "Date" at bounding box center [566, 151] width 21 height 9
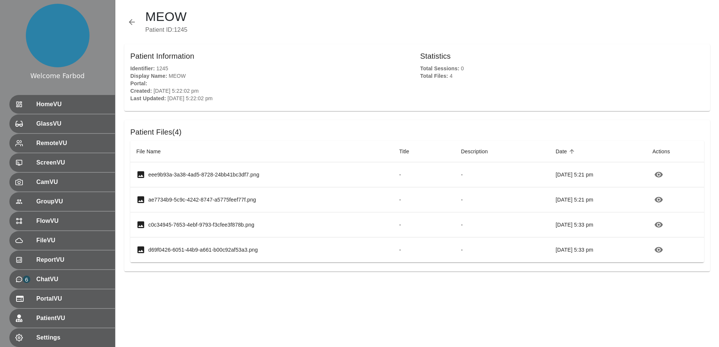
click at [556, 152] on span "Date" at bounding box center [566, 151] width 21 height 9
click at [159, 153] on span "File Name" at bounding box center [153, 151] width 34 height 9
click at [159, 154] on span "File Name" at bounding box center [153, 151] width 34 height 9
click at [134, 19] on icon "button" at bounding box center [131, 22] width 9 height 9
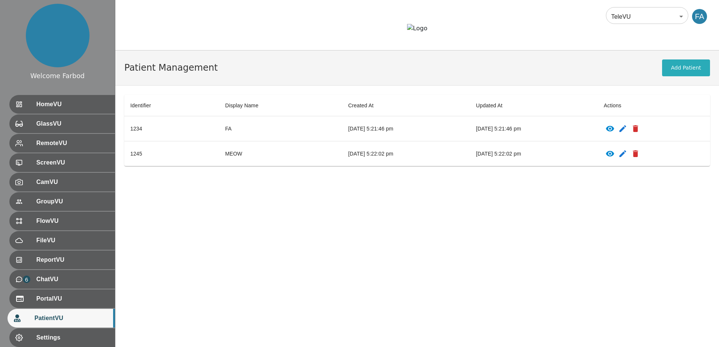
click at [614, 133] on icon "patients table" at bounding box center [609, 128] width 9 height 9
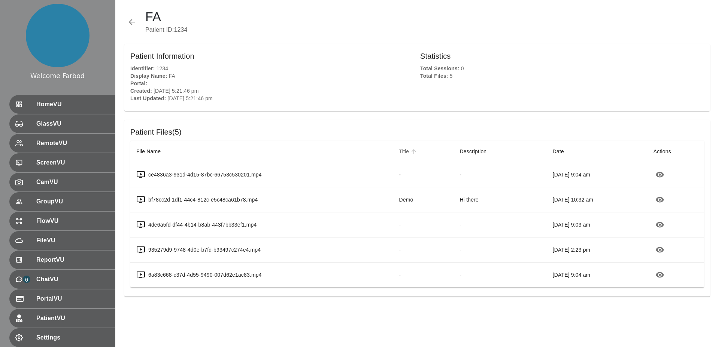
click at [399, 151] on span "Title" at bounding box center [409, 151] width 20 height 9
click at [128, 20] on icon "button" at bounding box center [131, 22] width 9 height 9
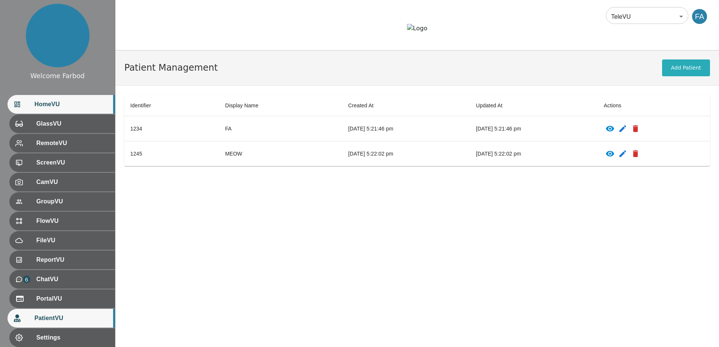
click at [71, 106] on span "HomeVU" at bounding box center [71, 104] width 75 height 9
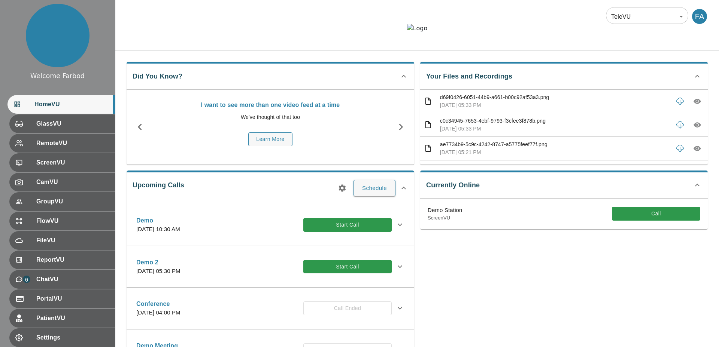
scroll to position [2, 0]
